Goal: Task Accomplishment & Management: Manage account settings

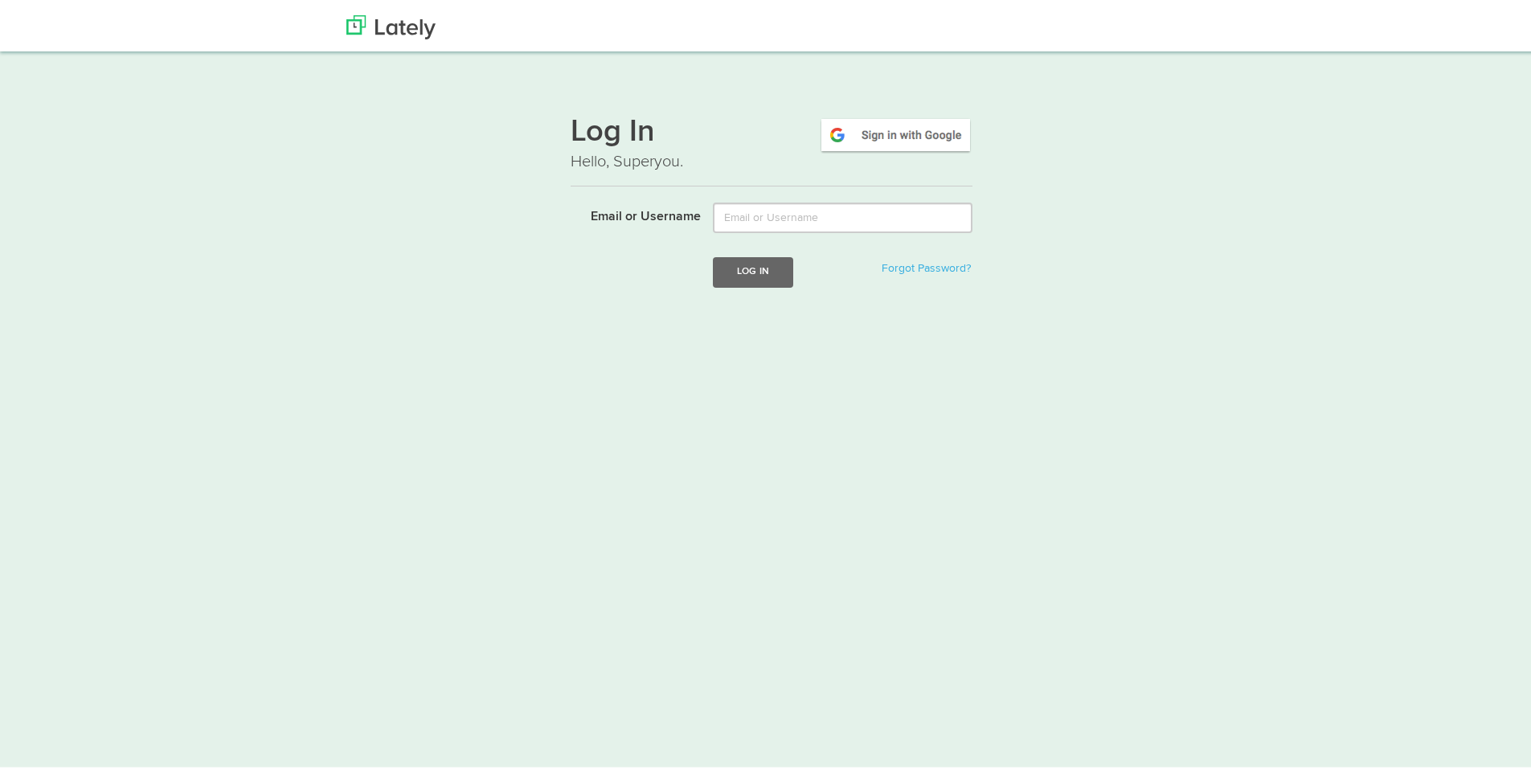
click at [794, 230] on div at bounding box center [843, 214] width 284 height 31
click at [795, 213] on input "Email or Username" at bounding box center [843, 214] width 260 height 31
click at [908, 123] on img at bounding box center [896, 131] width 154 height 37
click at [838, 136] on img at bounding box center [896, 131] width 154 height 37
click at [789, 209] on input "Email or Username" at bounding box center [843, 214] width 260 height 31
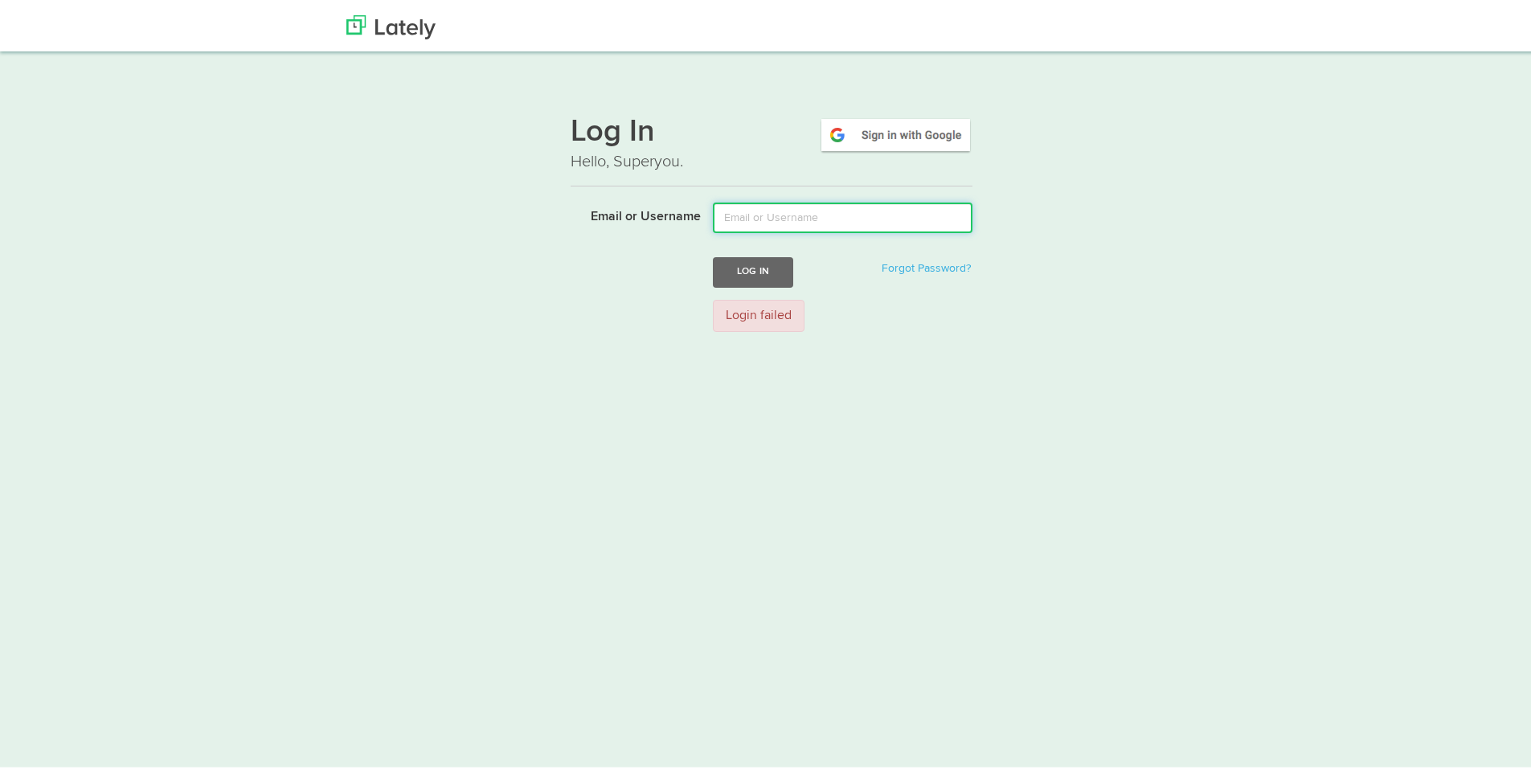
type input "pamela.samaha@mobileartsme.com"
click at [395, 40] on nav at bounding box center [771, 24] width 1543 height 48
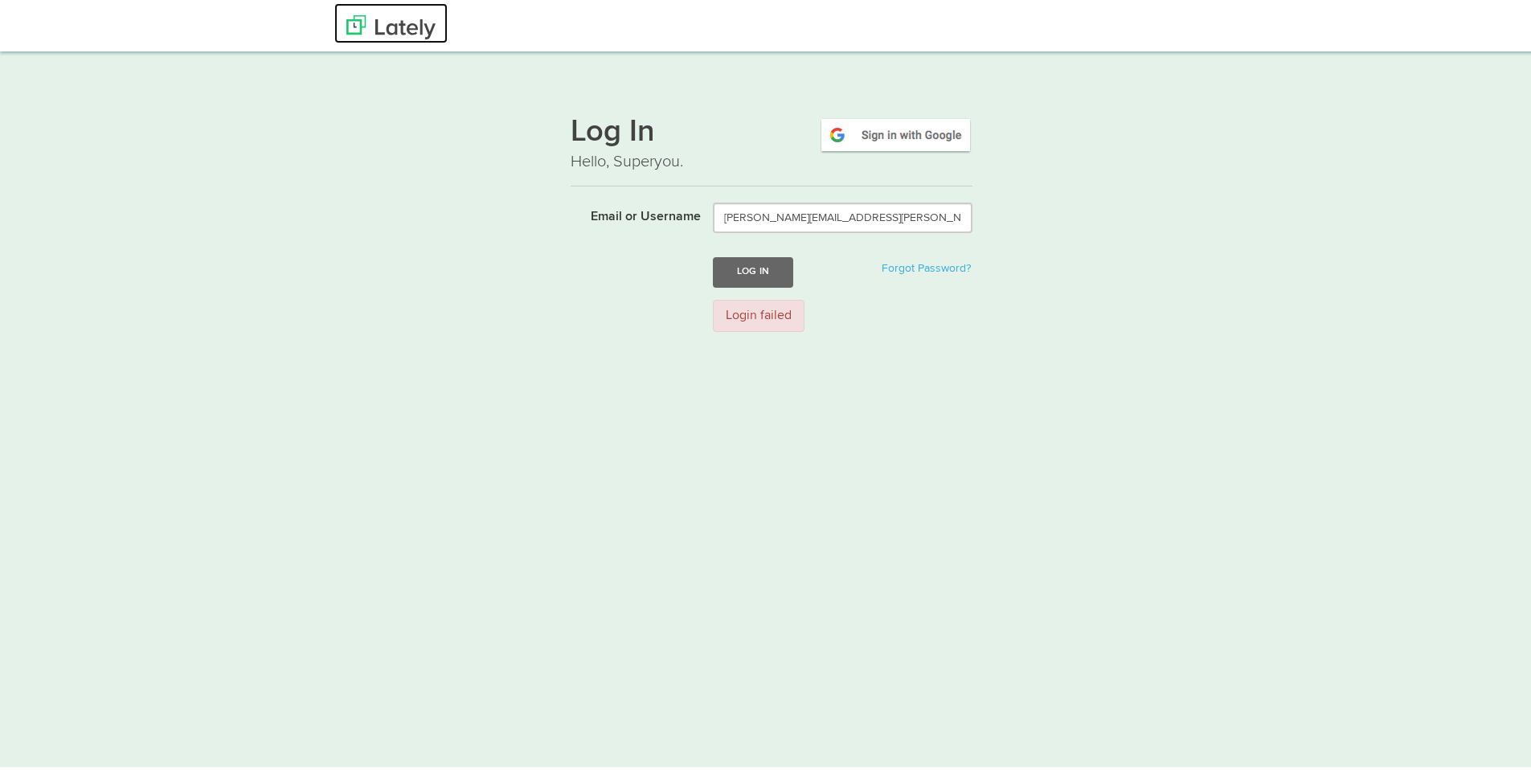
click at [395, 36] on link at bounding box center [390, 20] width 113 height 40
